Goal: Obtain resource: Download file/media

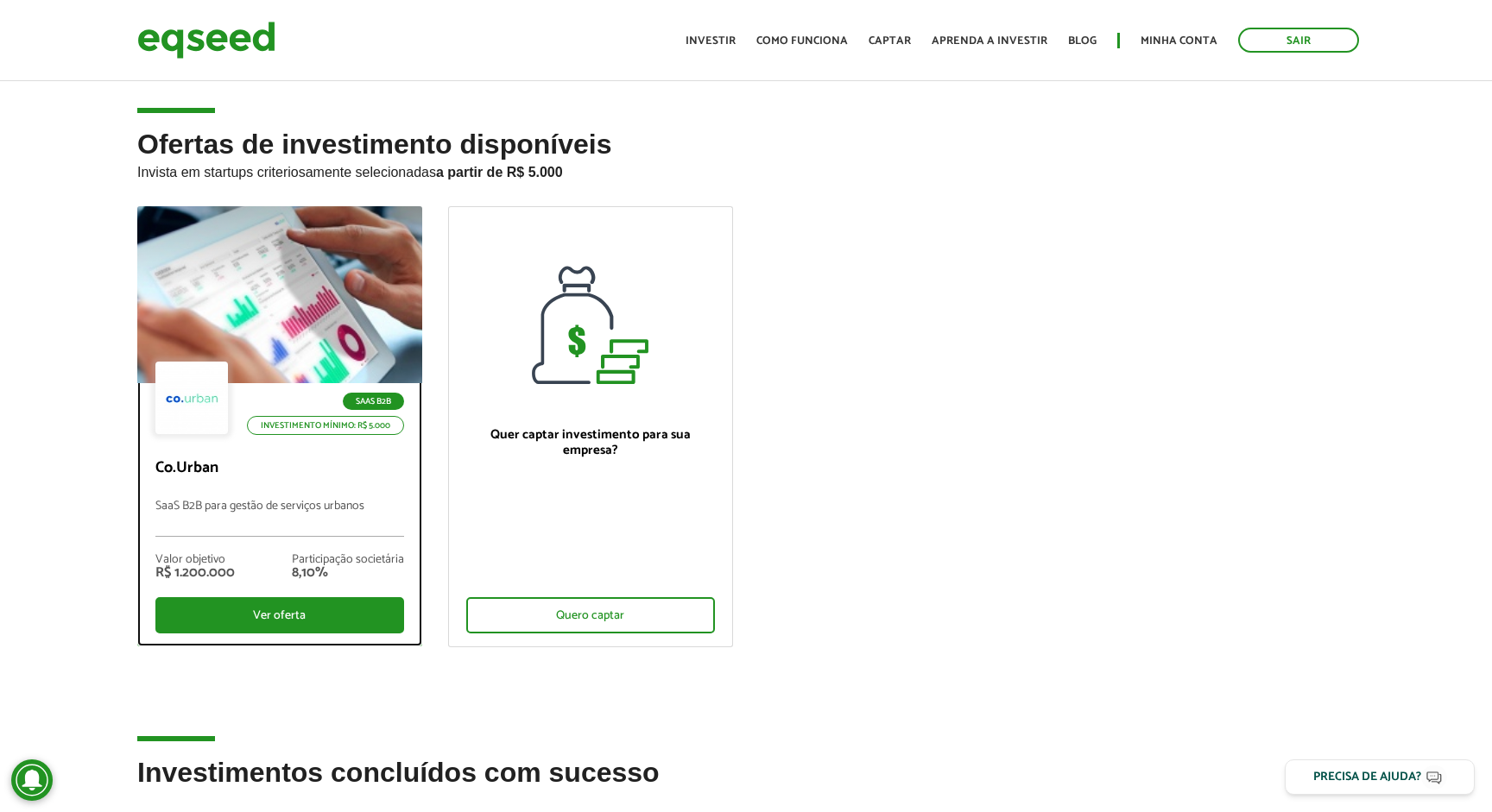
click at [322, 283] on div at bounding box center [280, 295] width 342 height 213
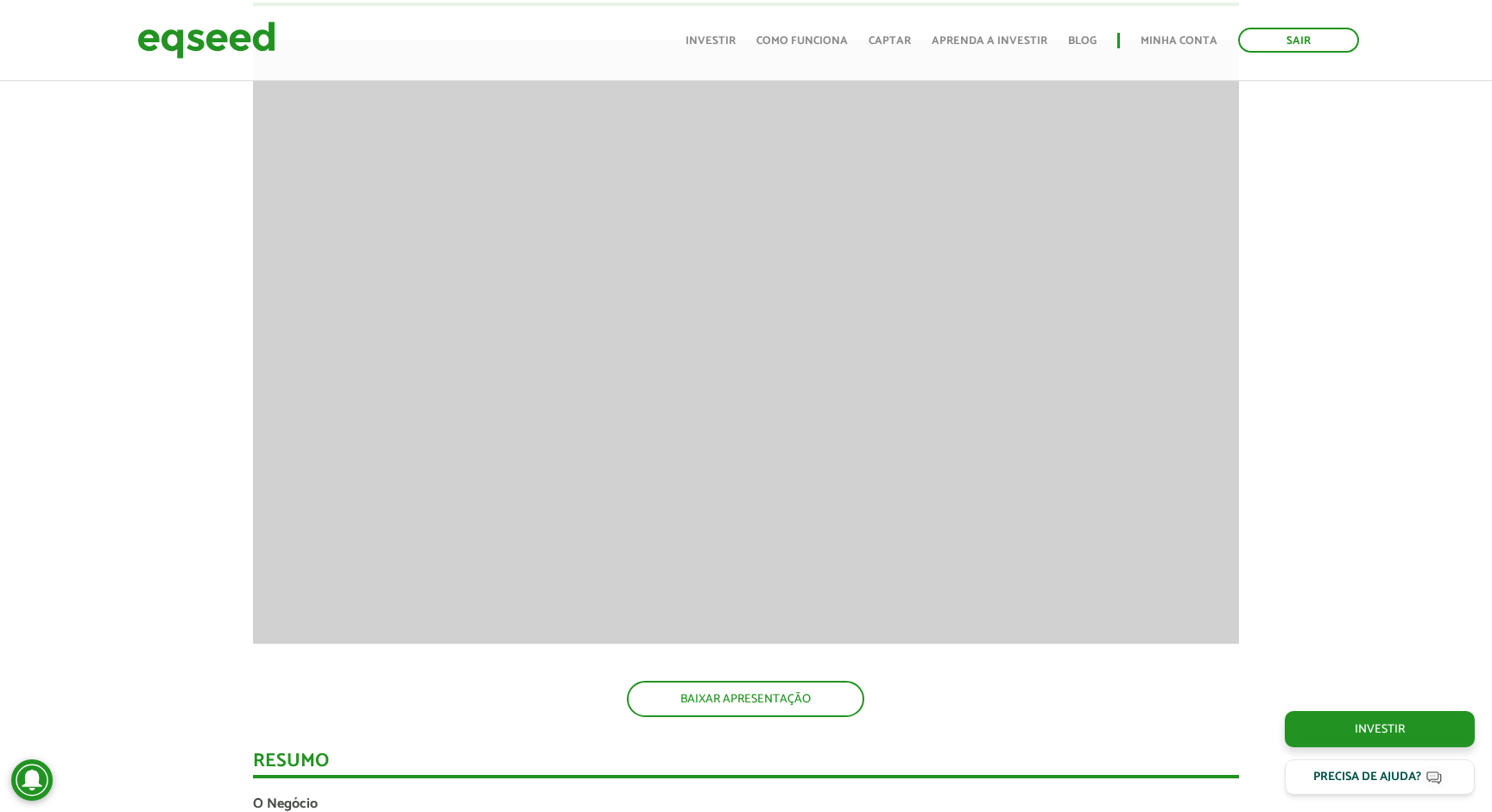
scroll to position [1628, 0]
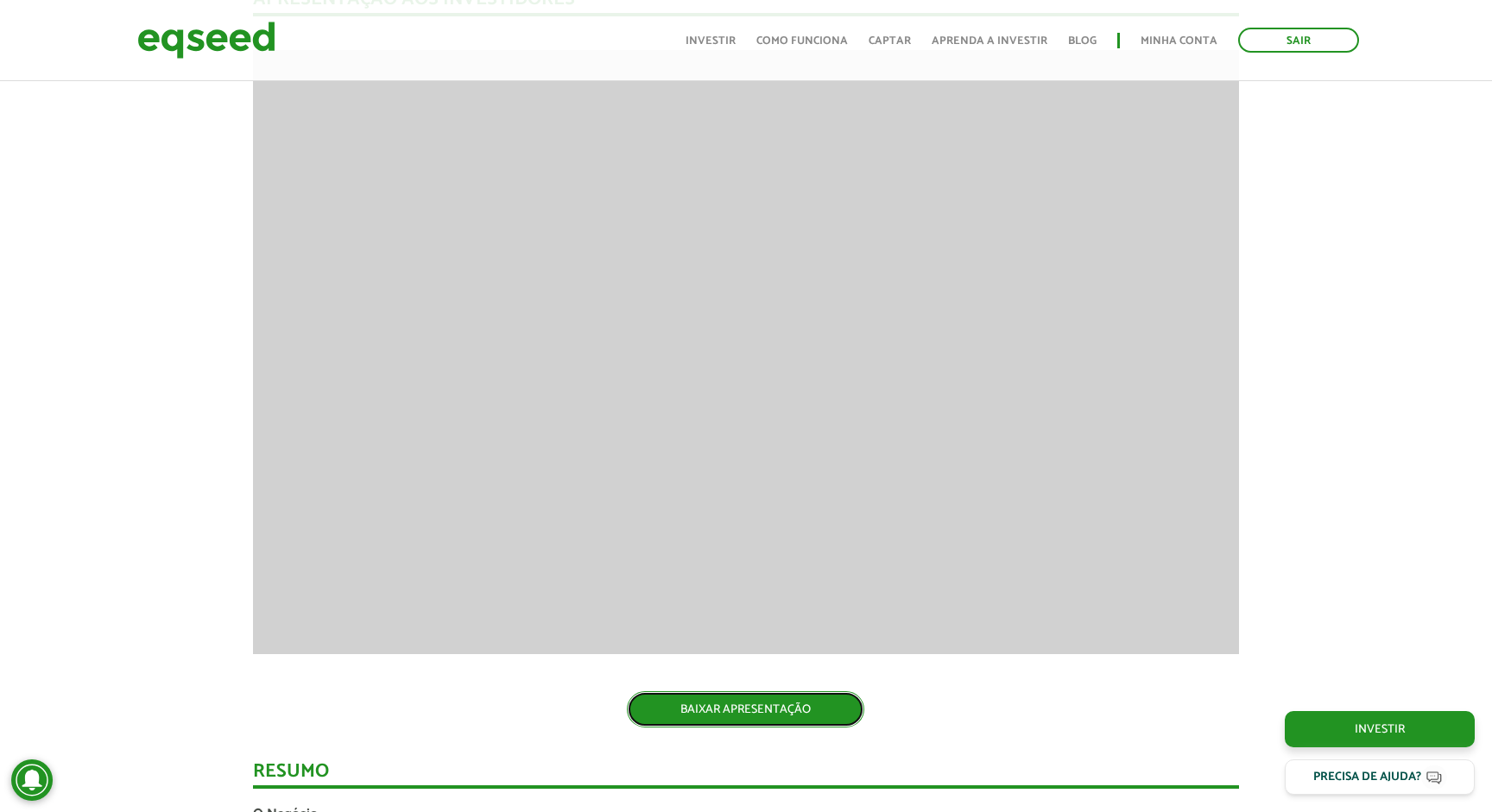
click at [684, 715] on link "BAIXAR APRESENTAÇÃO" at bounding box center [746, 709] width 238 height 36
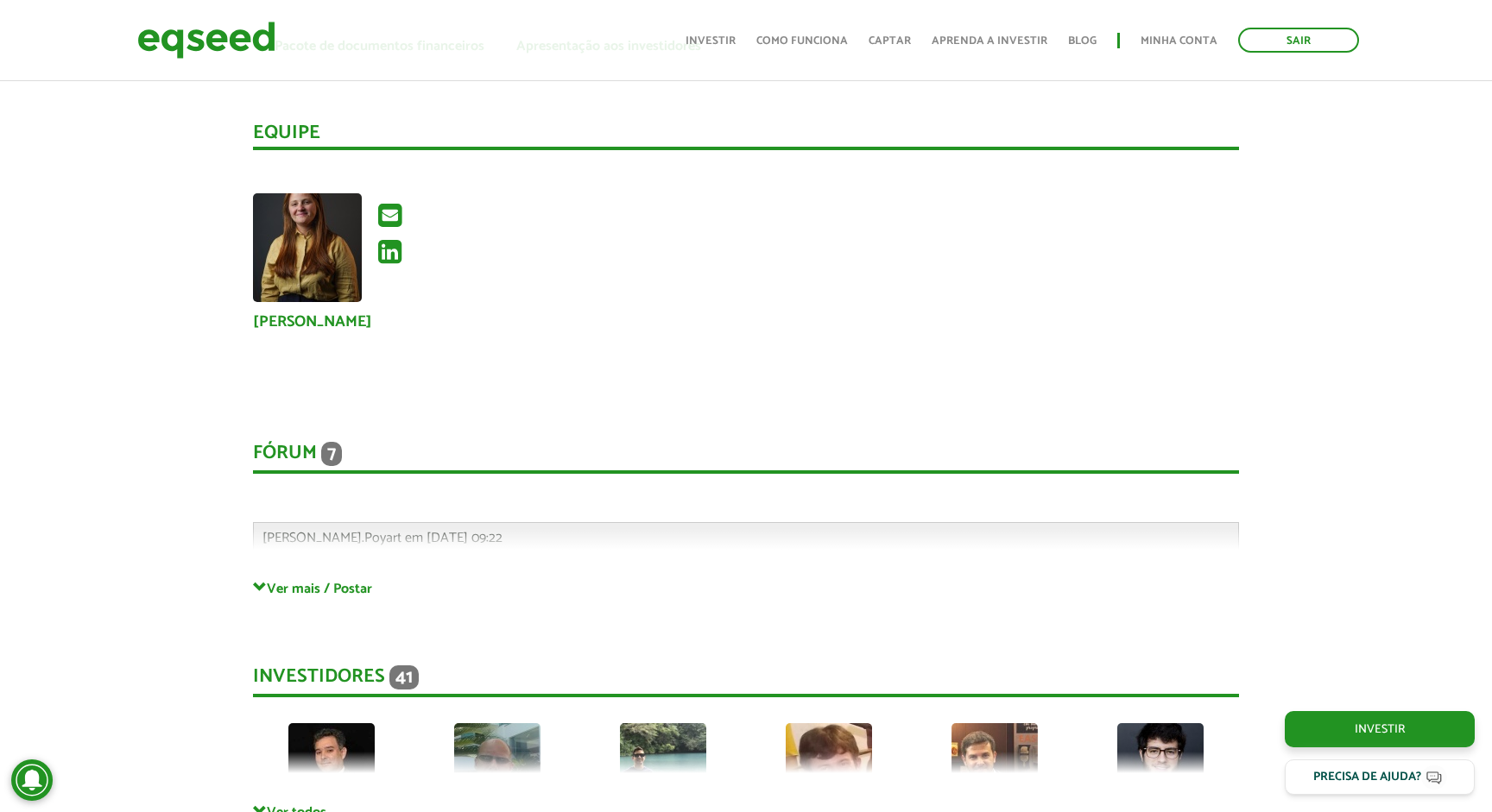
scroll to position [3646, 0]
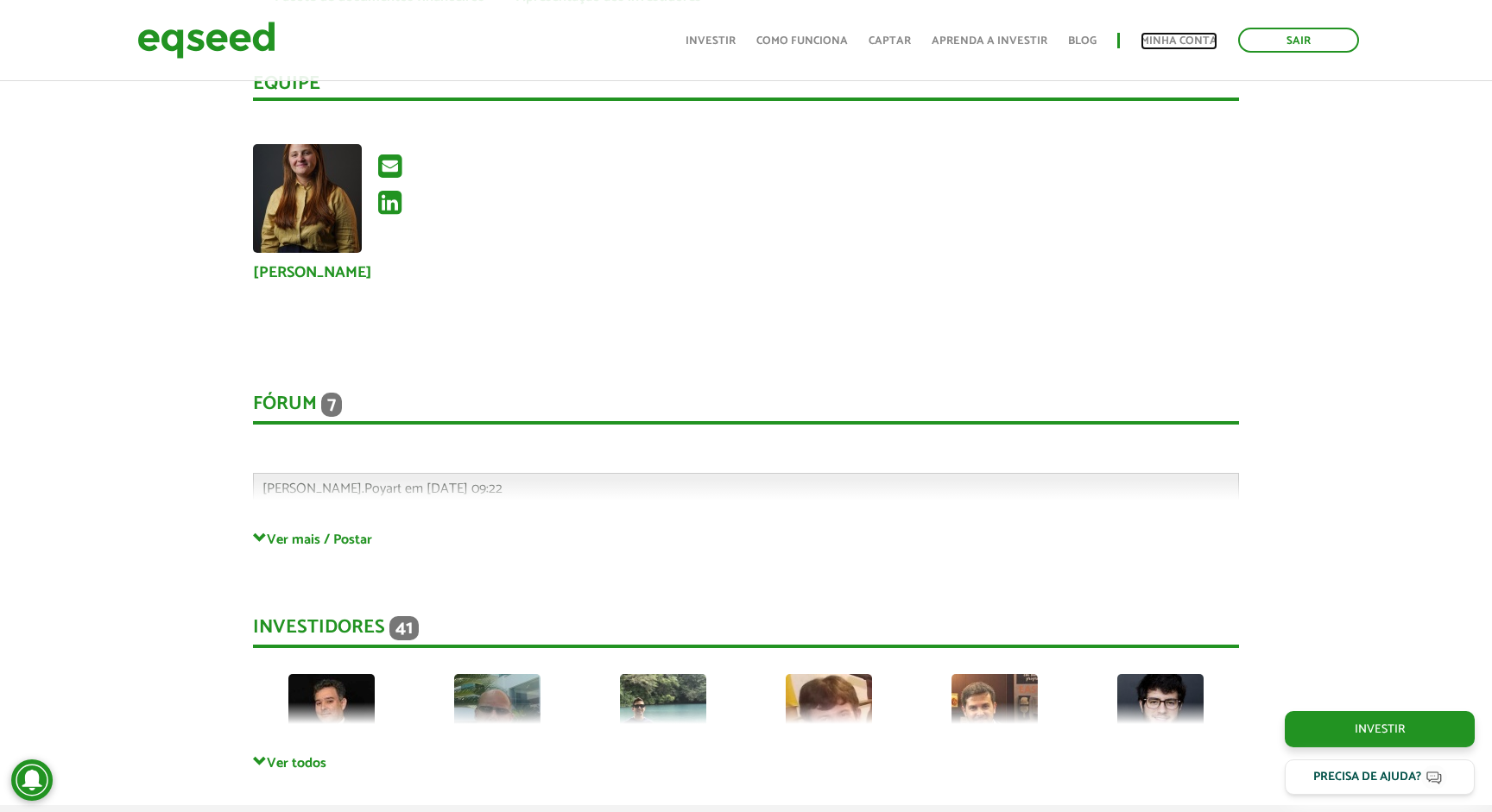
click at [1202, 35] on link "Minha conta" at bounding box center [1179, 40] width 77 height 11
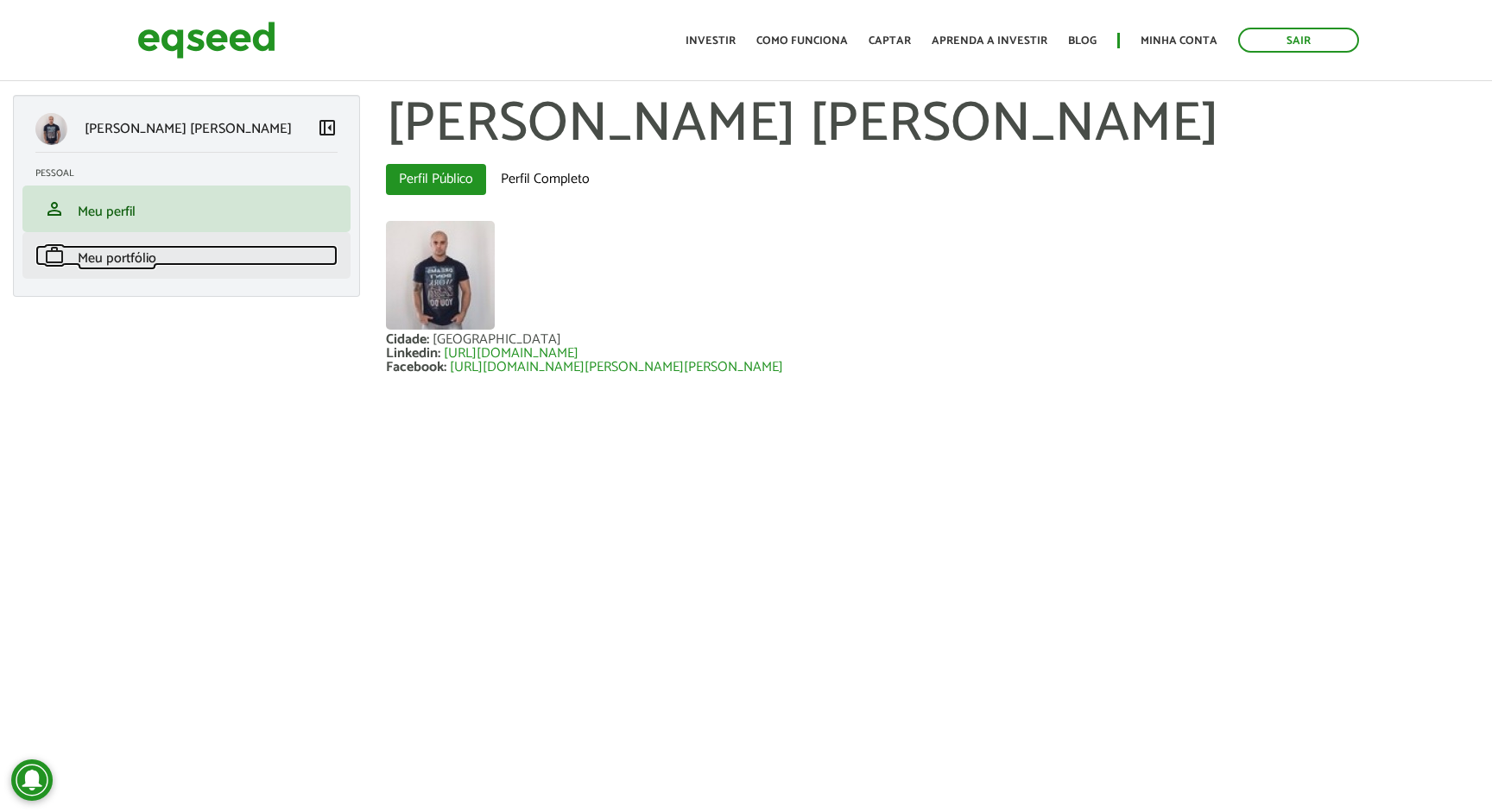
click at [106, 268] on span "Meu portfólio" at bounding box center [117, 258] width 79 height 23
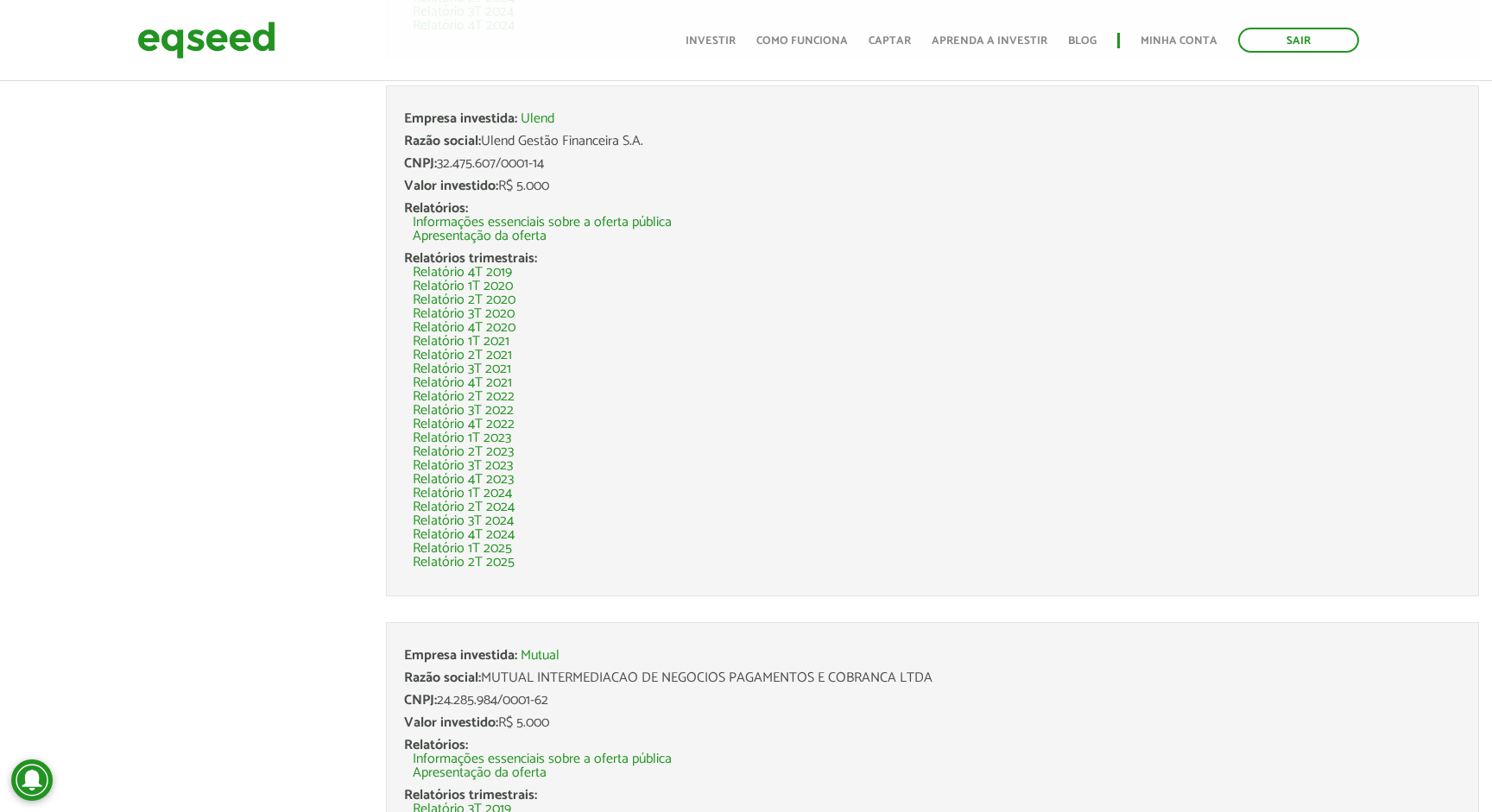
scroll to position [3954, 0]
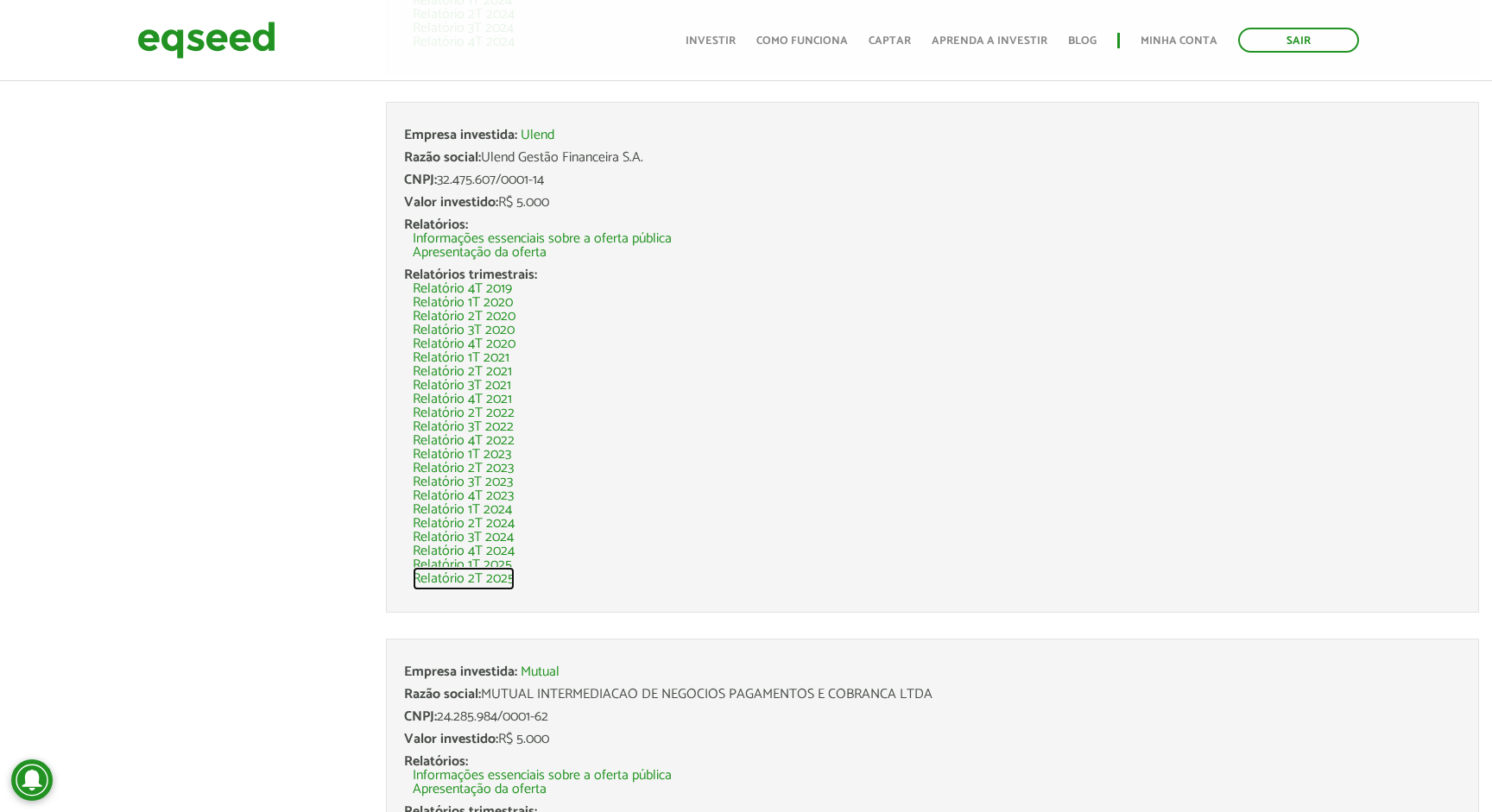
click at [503, 580] on link "Relatório 2T 2025" at bounding box center [464, 579] width 102 height 14
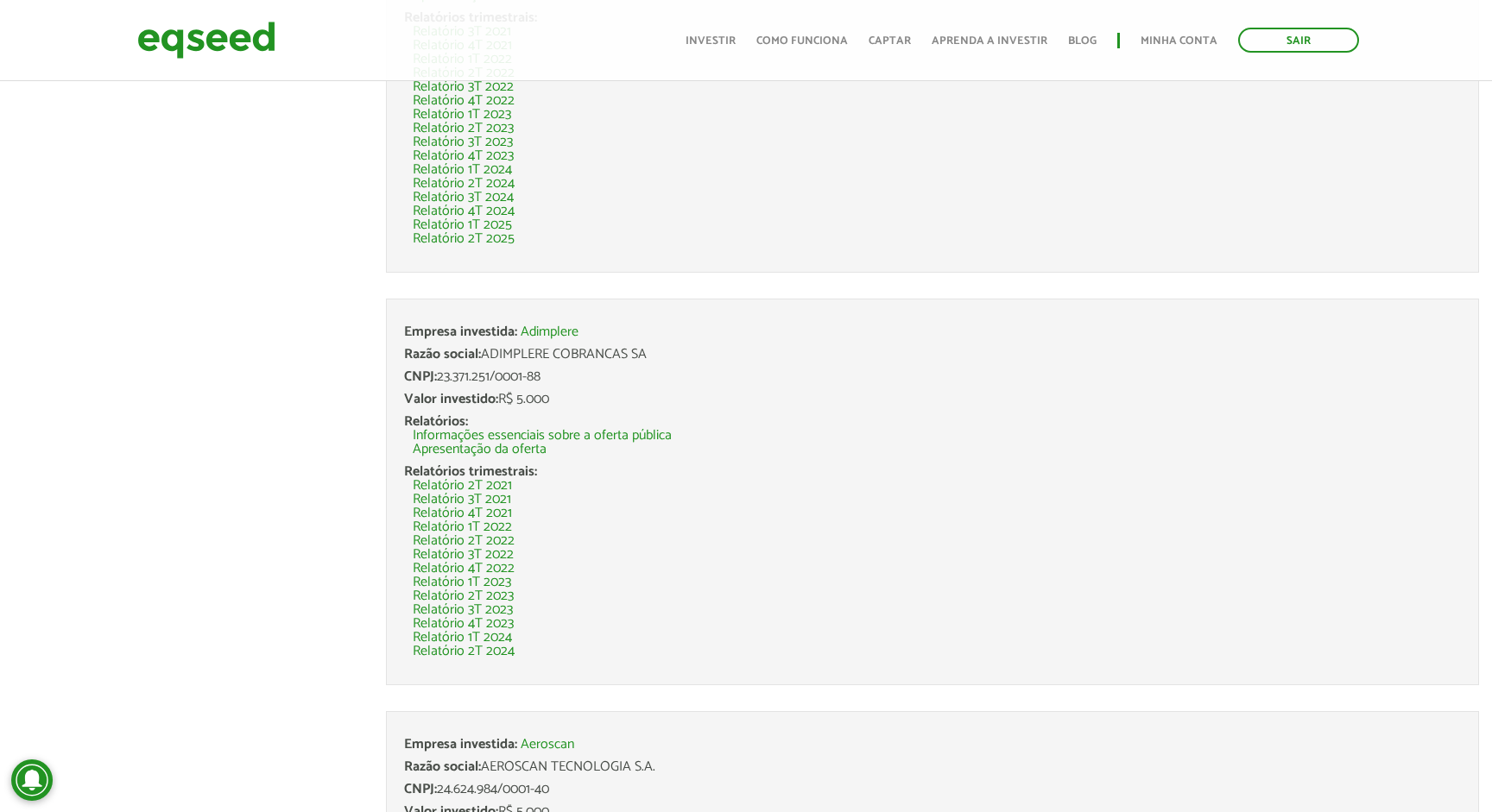
scroll to position [1790, 0]
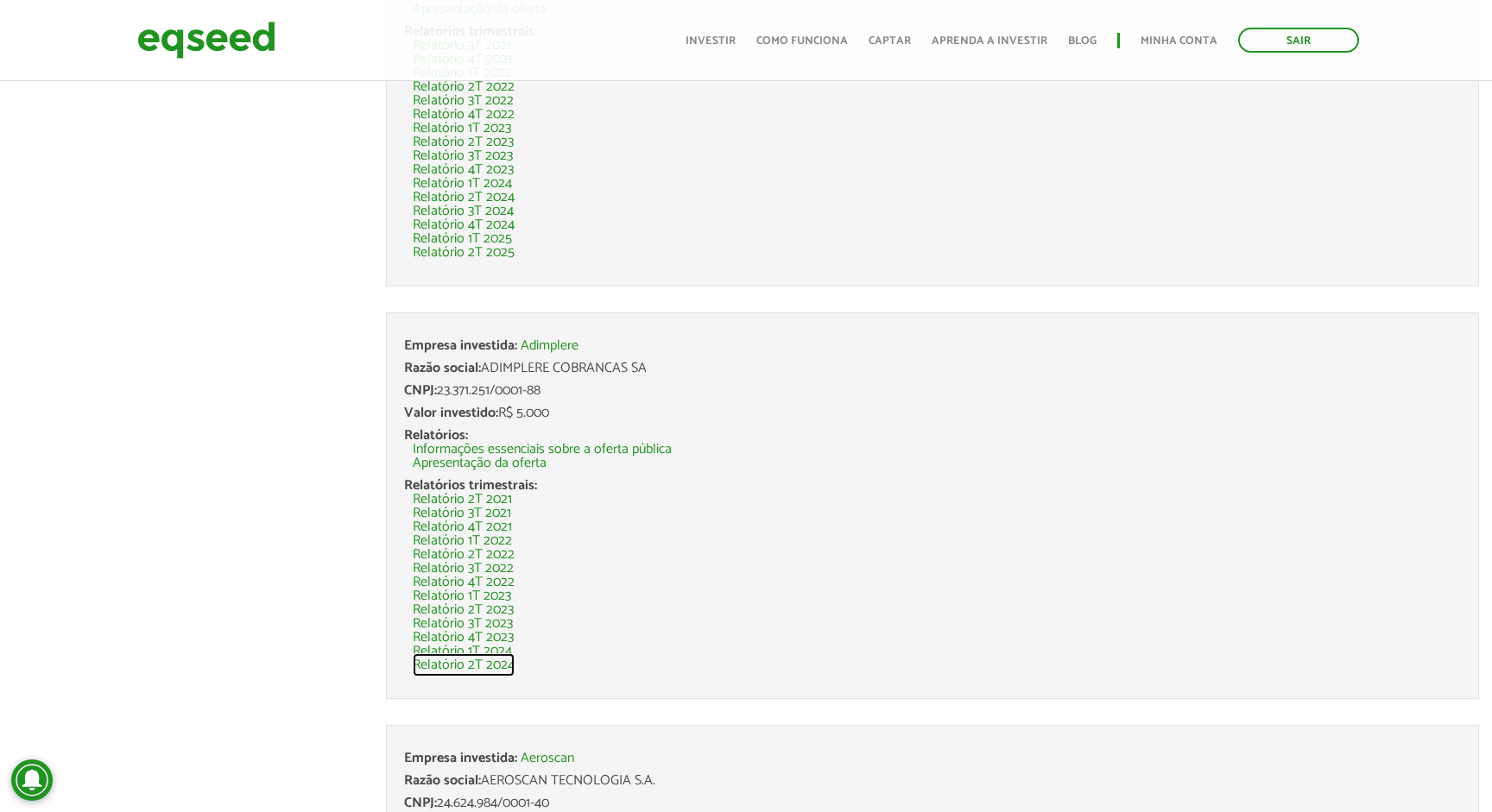
click at [454, 665] on link "Relatório 2T 2024" at bounding box center [464, 665] width 102 height 14
